Goal: Information Seeking & Learning: Learn about a topic

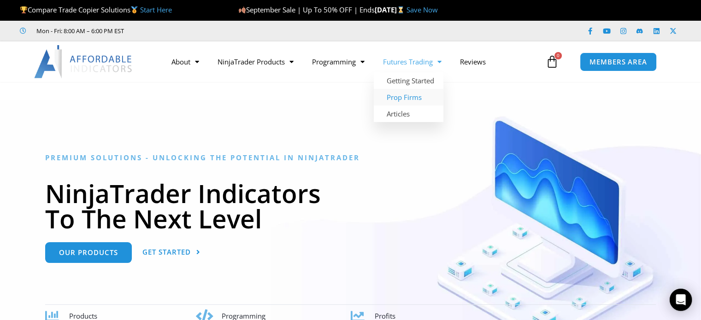
click at [401, 95] on link "Prop Firms" at bounding box center [409, 97] width 70 height 17
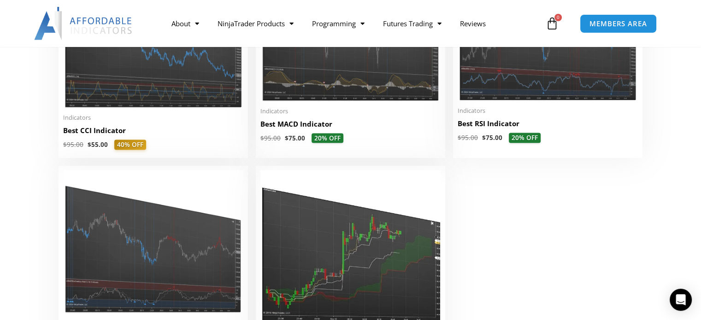
scroll to position [2119, 0]
